Goal: Task Accomplishment & Management: Use online tool/utility

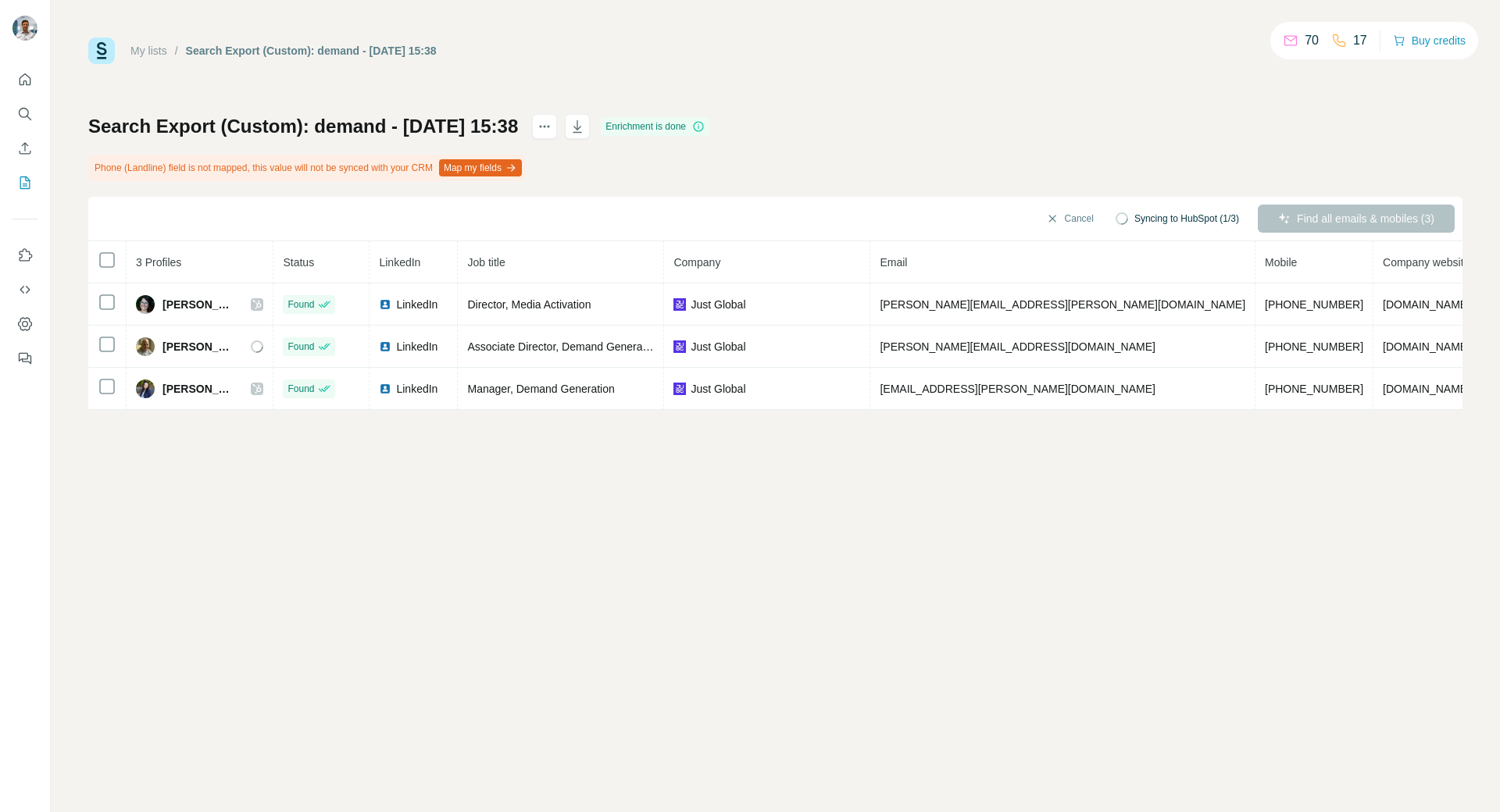
click at [566, 64] on div "My lists / Search Export (Custom): demand - [DATE] 15:38 70 17 Buy credits Sear…" at bounding box center [775, 223] width 1374 height 372
click at [481, 167] on button "Map my fields" at bounding box center [480, 168] width 83 height 17
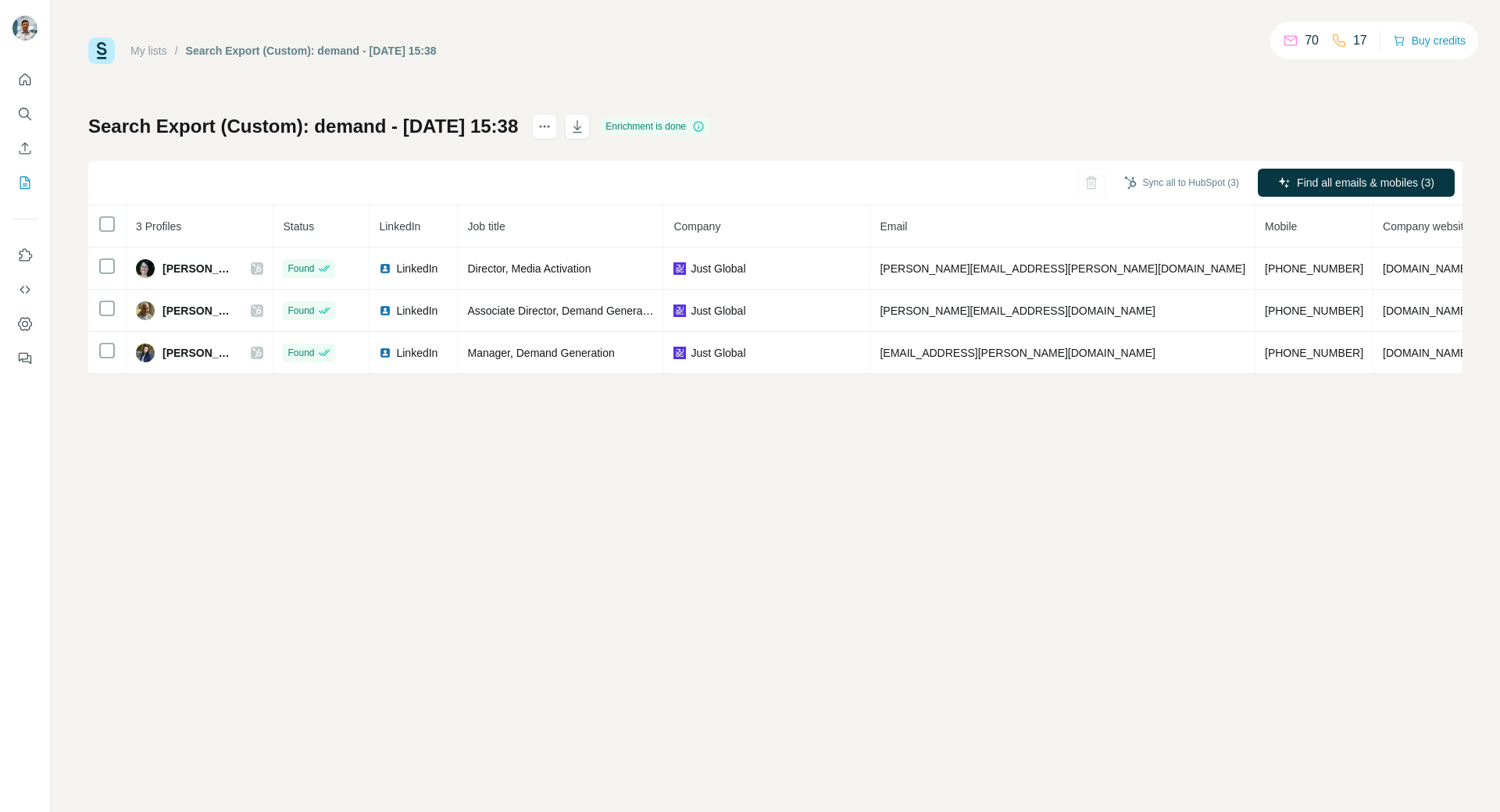
click at [956, 498] on div "My lists / Search Export (Custom): demand - 18/09/2025 15:38 70 17 Buy credits …" at bounding box center [774, 406] width 1449 height 812
click at [219, 475] on div "My lists / Search Export (Custom): demand - 18/09/2025 15:38 70 17 Buy credits …" at bounding box center [774, 406] width 1449 height 812
click at [522, 182] on div "Sync all to HubSpot (3) Find all emails & mobiles (3)" at bounding box center [775, 183] width 1374 height 45
click at [389, 558] on div "My lists / Search Export (Custom): demand - 18/09/2025 15:38 70 17 Buy credits …" at bounding box center [774, 406] width 1449 height 812
click at [105, 91] on div "My lists / Search Export (Custom): demand - 18/09/2025 15:38 70 17 Buy credits …" at bounding box center [775, 205] width 1374 height 336
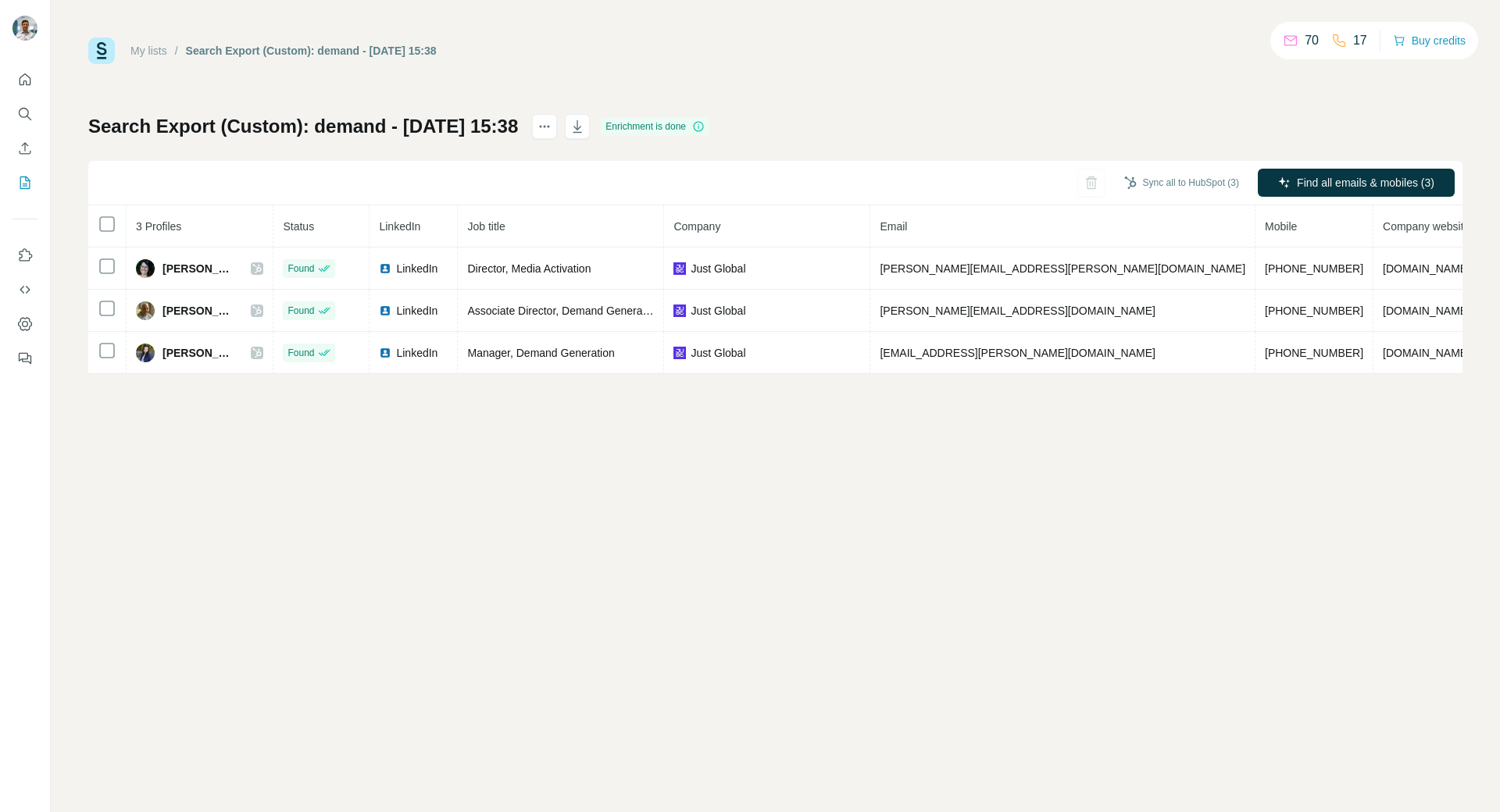
click at [81, 16] on div "My lists / Search Export (Custom): demand - 18/09/2025 15:38 70 17 Buy credits …" at bounding box center [774, 406] width 1449 height 812
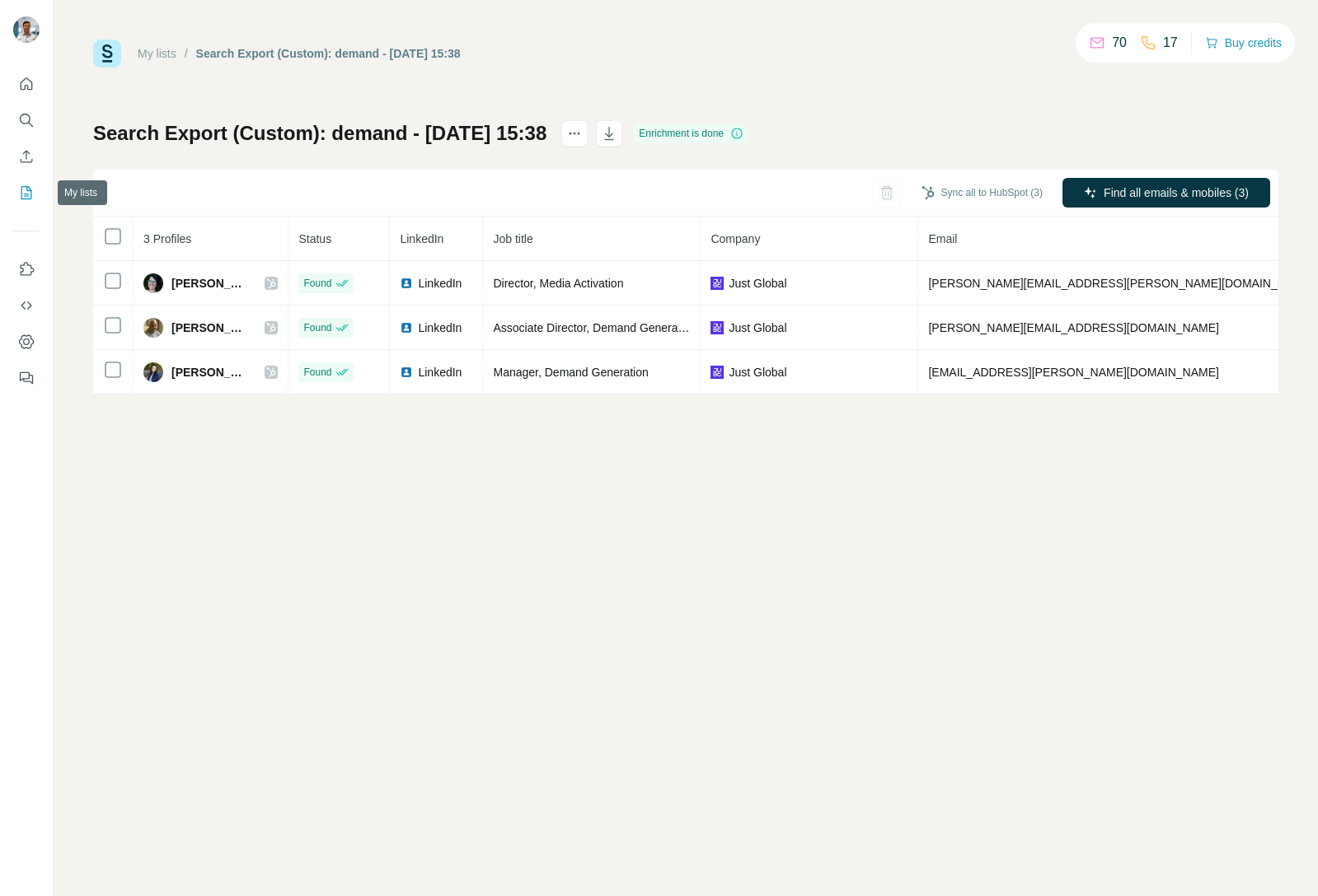
click at [25, 198] on icon "My lists" at bounding box center [27, 192] width 11 height 13
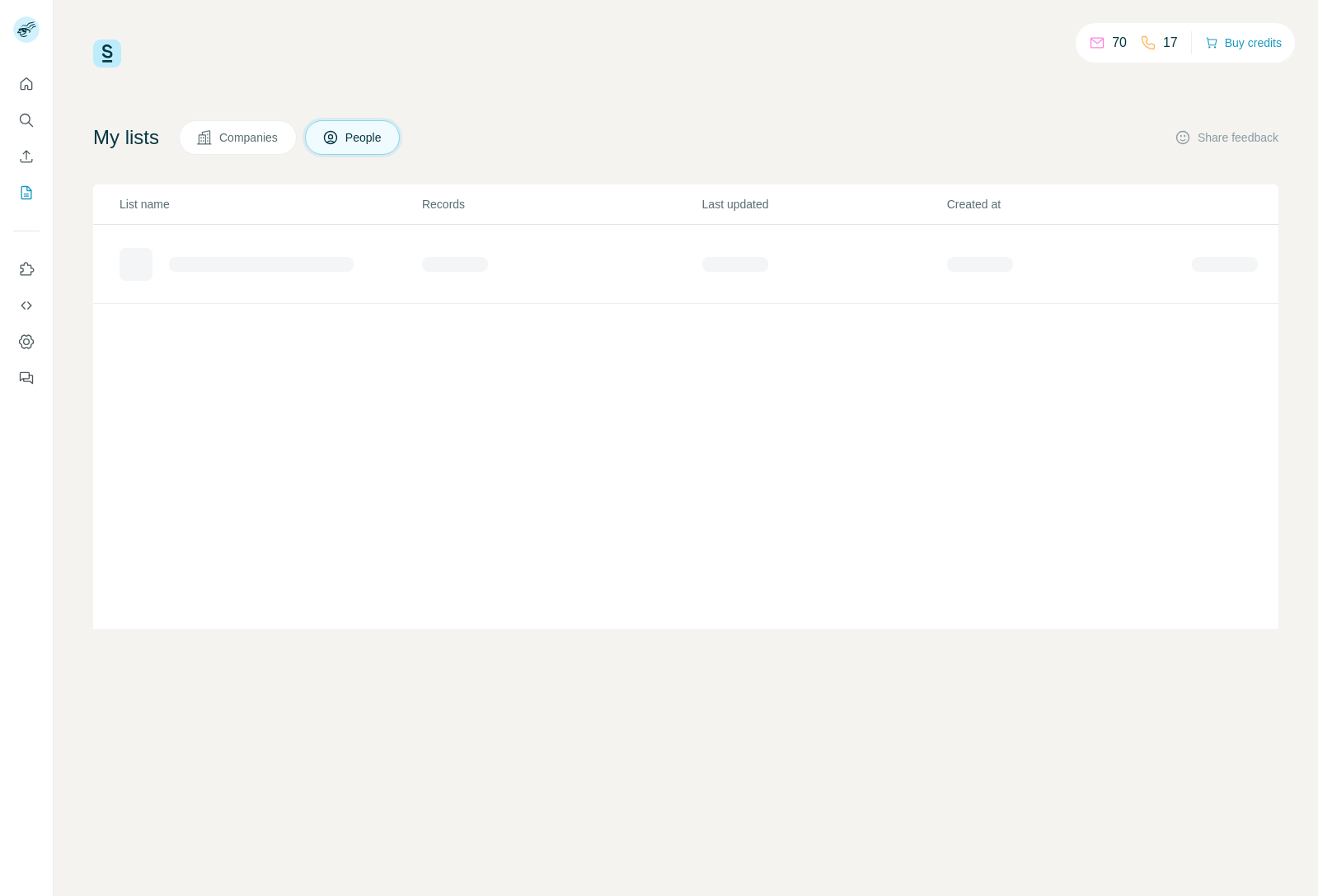
click at [796, 60] on div "70 17 Buy credits" at bounding box center [686, 53] width 1185 height 28
click at [60, 411] on div "70 17 Buy credits My lists Companies People Share feedback List name Records La…" at bounding box center [686, 448] width 1265 height 896
click at [344, 767] on div "70 17 Buy credits My lists Companies People Share feedback List name Records La…" at bounding box center [686, 448] width 1265 height 896
click at [565, 94] on div "70 17 Buy credits My lists Companies People Share feedback List name Records La…" at bounding box center [686, 334] width 1185 height 590
